Goal: Task Accomplishment & Management: Manage account settings

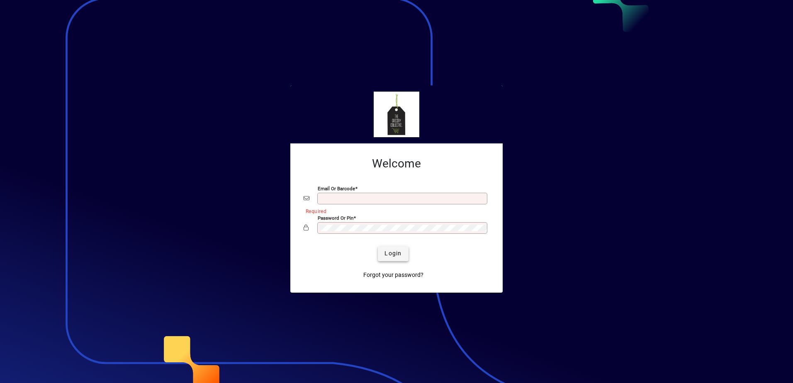
type input "**********"
click at [396, 255] on span "Login" at bounding box center [393, 253] width 17 height 9
